Goal: Task Accomplishment & Management: Use online tool/utility

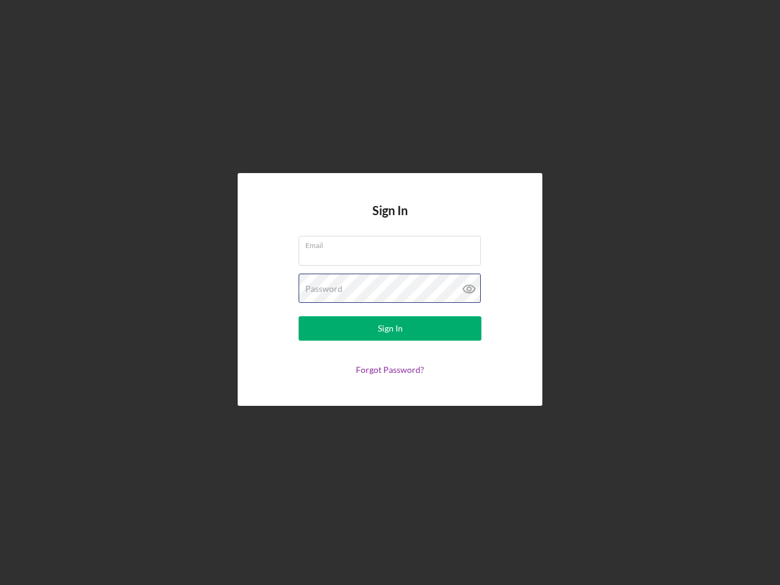
click at [390, 292] on div "Password" at bounding box center [389, 288] width 183 height 30
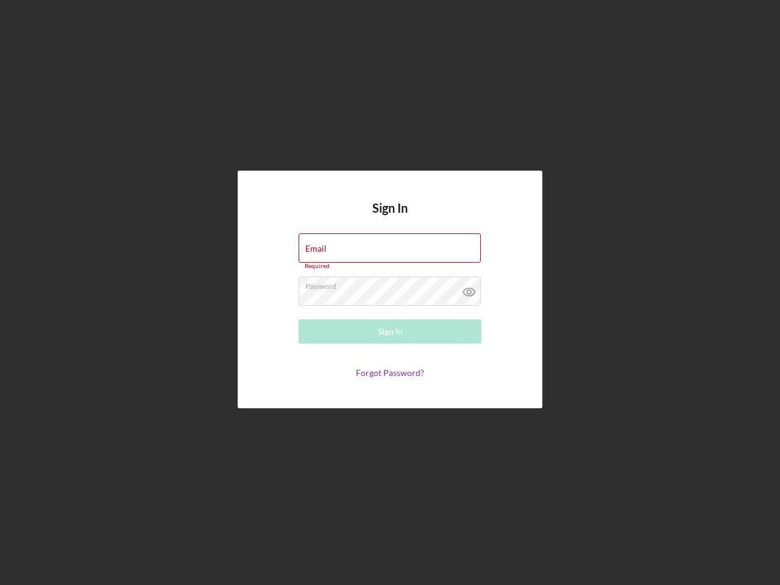
click at [469, 289] on icon at bounding box center [469, 292] width 30 height 30
